Goal: Transaction & Acquisition: Purchase product/service

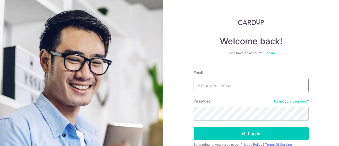
click at [253, 82] on input "Email" at bounding box center [250, 84] width 115 height 13
type input "[PERSON_NAME][EMAIL_ADDRESS][DOMAIN_NAME]"
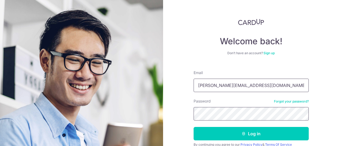
click at [193, 127] on button "Log in" at bounding box center [250, 133] width 115 height 13
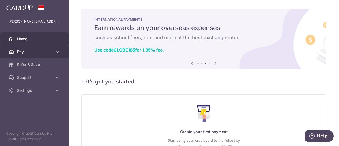
click at [41, 53] on span "Pay" at bounding box center [34, 51] width 35 height 5
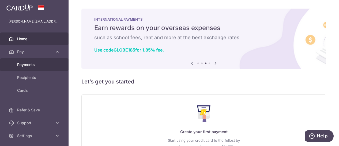
click at [39, 66] on span "Payments" at bounding box center [34, 64] width 35 height 5
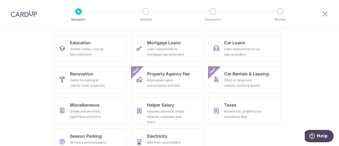
scroll to position [94, 0]
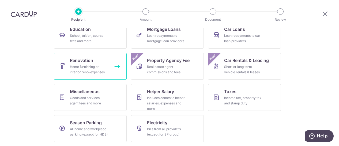
click at [100, 68] on div "Home furnishing or interior reno-expenses" at bounding box center [89, 69] width 39 height 11
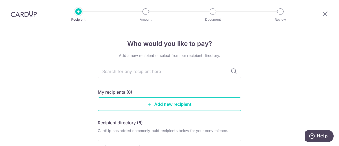
click at [109, 73] on input "text" at bounding box center [169, 70] width 143 height 13
drag, startPoint x: 71, startPoint y: 65, endPoint x: 65, endPoint y: 47, distance: 18.9
click at [24, 15] on img at bounding box center [24, 14] width 26 height 6
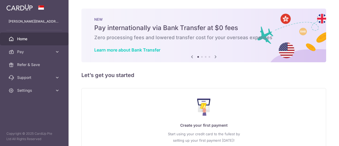
click at [327, 14] on div "× Pause Schedule Pause all future payments in this series Pause just this one p…" at bounding box center [203, 73] width 270 height 146
click at [39, 52] on span "Pay" at bounding box center [34, 51] width 35 height 5
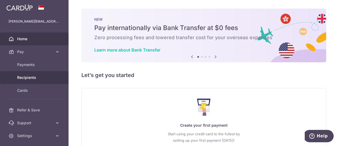
click at [33, 77] on span "Recipients" at bounding box center [34, 77] width 35 height 5
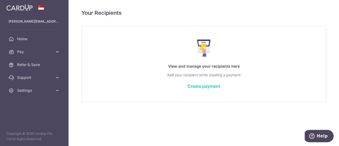
click at [194, 85] on link "Create payment" at bounding box center [203, 85] width 33 height 5
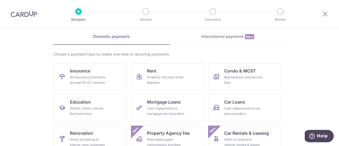
scroll to position [54, 0]
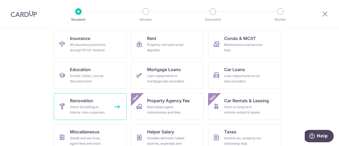
click at [96, 103] on link "Renovation Home furnishing or interior reno-expenses" at bounding box center [90, 106] width 73 height 27
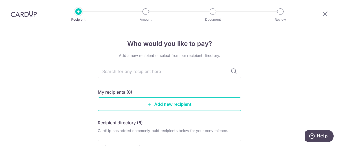
click at [136, 74] on input "text" at bounding box center [169, 70] width 143 height 13
click at [145, 72] on input "text" at bounding box center [169, 70] width 143 height 13
click at [164, 73] on input "text" at bounding box center [169, 70] width 143 height 13
type input "achiever"
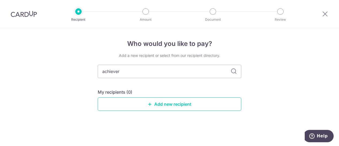
click at [233, 71] on icon at bounding box center [233, 71] width 6 height 6
click at [234, 72] on icon at bounding box center [233, 71] width 6 height 6
drag, startPoint x: 128, startPoint y: 72, endPoint x: 61, endPoint y: 66, distance: 67.7
click at [61, 66] on div "Who would you like to pay? Add a new recipient or select from our recipient dir…" at bounding box center [169, 86] width 339 height 117
type input "ascend"
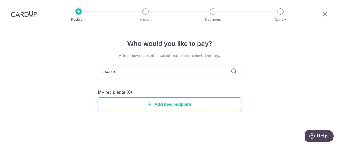
click at [234, 73] on icon at bounding box center [233, 71] width 6 height 6
click at [201, 72] on input "ascend" at bounding box center [169, 70] width 143 height 13
drag, startPoint x: 201, startPoint y: 72, endPoint x: 47, endPoint y: 76, distance: 153.9
click at [47, 76] on div "Who would you like to pay? Add a new recipient or select from our recipient dir…" at bounding box center [169, 86] width 339 height 117
click at [156, 103] on link "Add new recipient" at bounding box center [169, 103] width 143 height 13
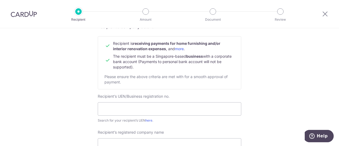
scroll to position [80, 0]
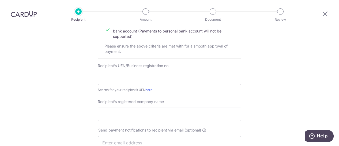
click at [103, 76] on input "text" at bounding box center [169, 77] width 143 height 13
type input "201927273W"
click at [134, 114] on input "Recipient’s registered company name" at bounding box center [169, 113] width 143 height 13
type input "Achievers Design Private Limited"
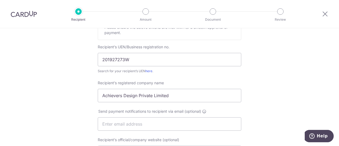
scroll to position [107, 0]
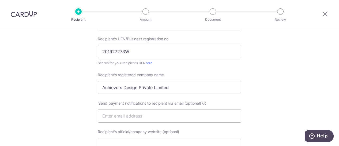
click at [257, 92] on div "Who would you like to pay? Your recipient does not need a CardUp account to rec…" at bounding box center [169, 122] width 339 height 402
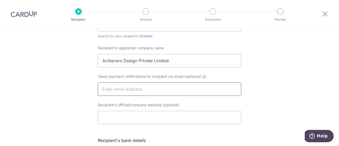
click at [208, 89] on input "text" at bounding box center [169, 88] width 143 height 13
click at [192, 116] on input "Recipient’s official/company website (optional)" at bounding box center [169, 117] width 143 height 13
click at [131, 115] on input "Recipient’s official/company website (optional)" at bounding box center [169, 117] width 143 height 13
paste input "[URL][DOMAIN_NAME]"
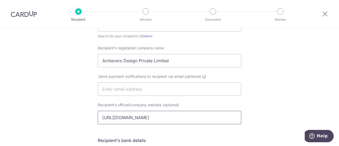
type input "[URL][DOMAIN_NAME]"
click at [253, 103] on div "Who would you like to pay? Your recipient does not need a CardUp account to rec…" at bounding box center [169, 95] width 339 height 402
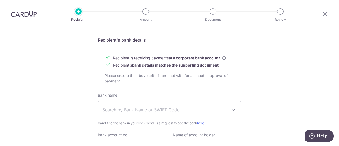
scroll to position [241, 0]
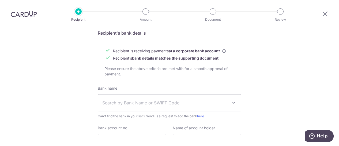
click at [115, 100] on span "Search by Bank Name or SWIFT Code" at bounding box center [165, 102] width 126 height 6
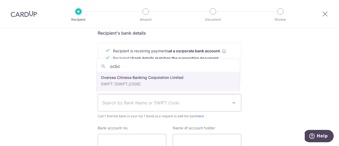
type input "ocbc"
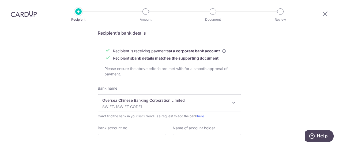
select select "12"
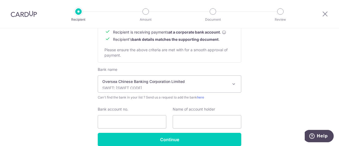
scroll to position [268, 0]
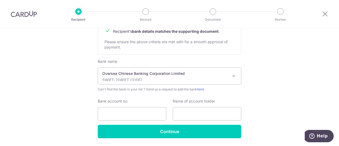
click at [125, 114] on input "Bank account no." at bounding box center [132, 113] width 68 height 13
type input "687732917001"
